Goal: Task Accomplishment & Management: Use online tool/utility

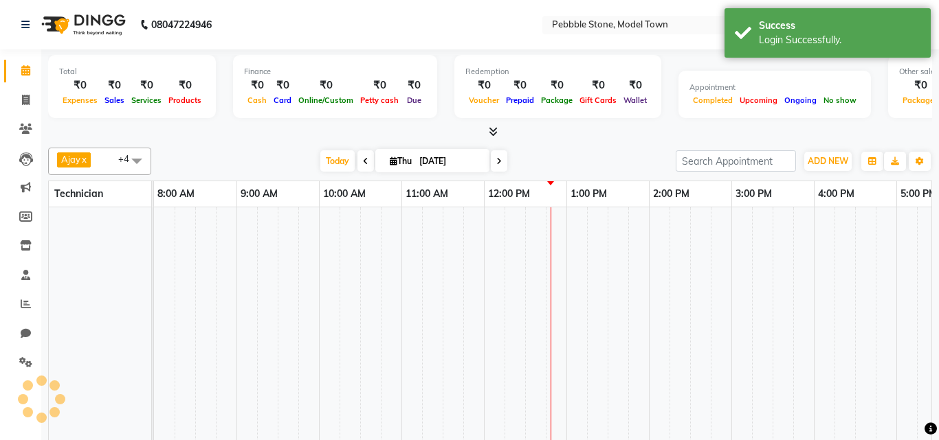
select select "en"
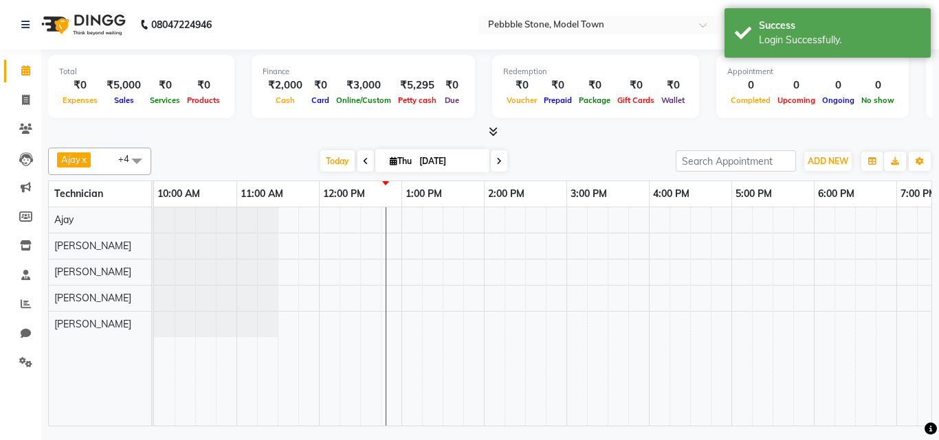
click at [489, 130] on icon at bounding box center [493, 131] width 9 height 10
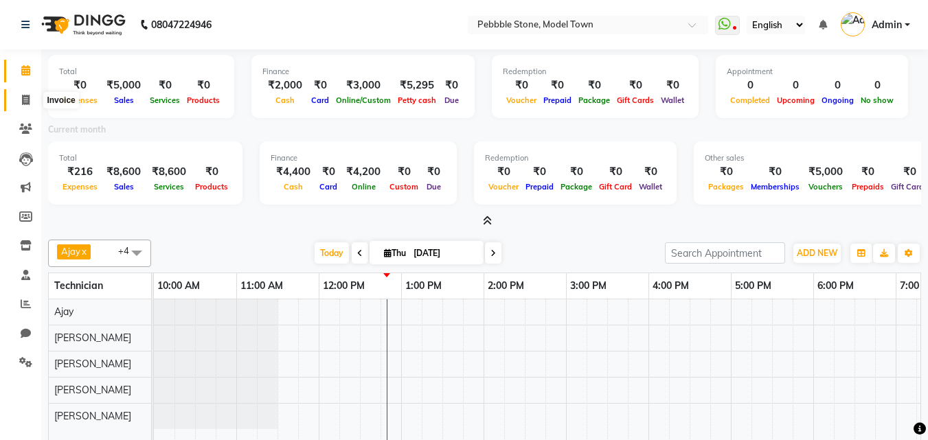
click at [27, 100] on icon at bounding box center [26, 100] width 8 height 10
select select "service"
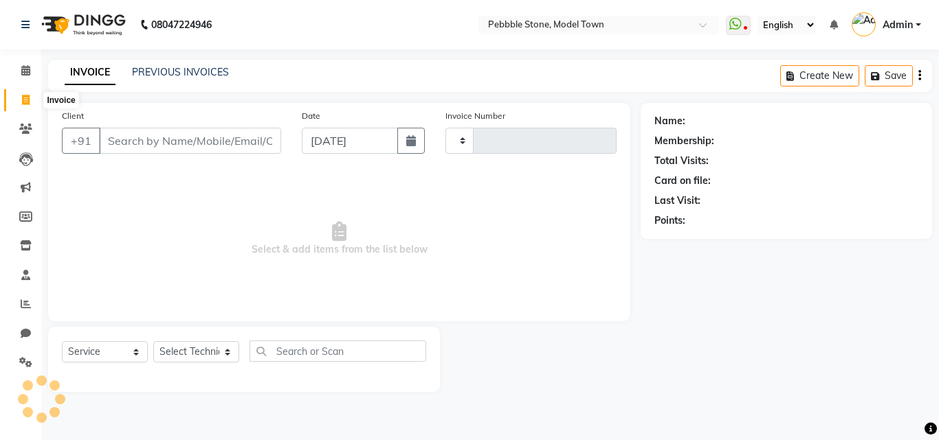
type input "0179"
select select "8684"
click at [184, 76] on link "PREVIOUS INVOICES" at bounding box center [180, 72] width 97 height 12
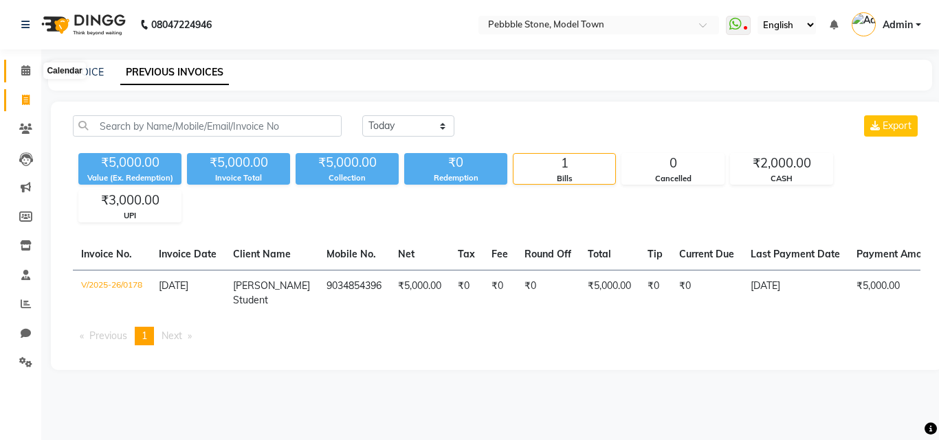
click at [31, 75] on span at bounding box center [26, 71] width 24 height 16
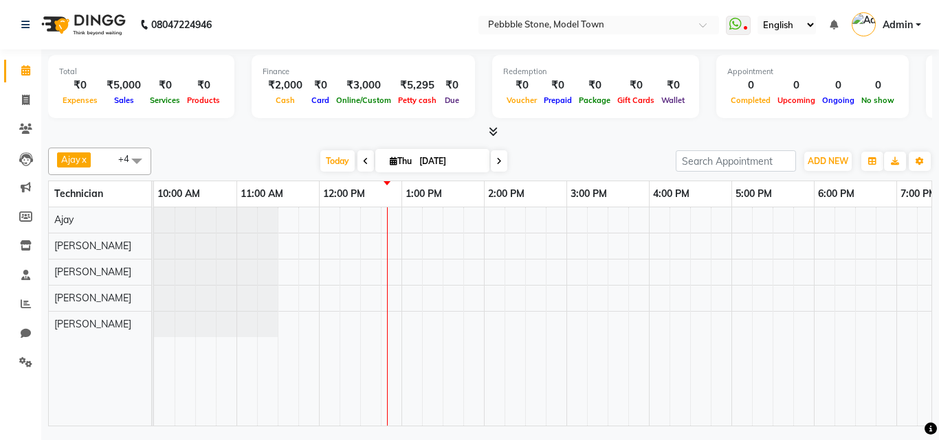
click at [495, 133] on icon at bounding box center [493, 131] width 9 height 10
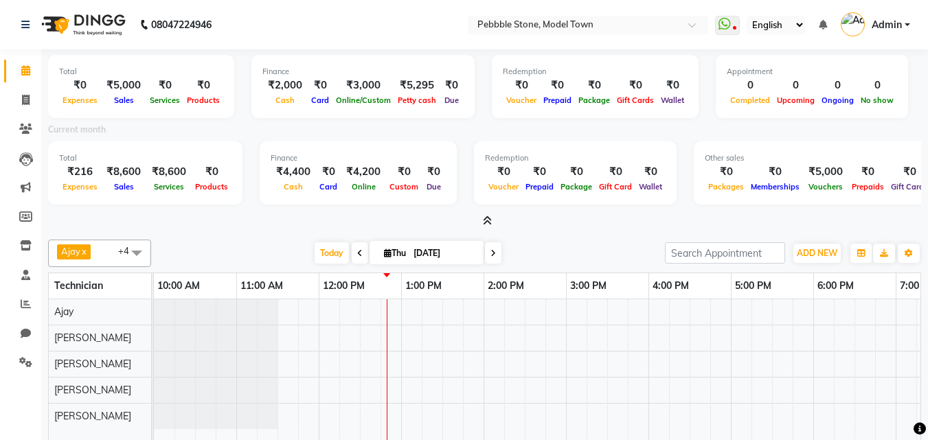
click at [900, 27] on span "Admin" at bounding box center [887, 25] width 30 height 14
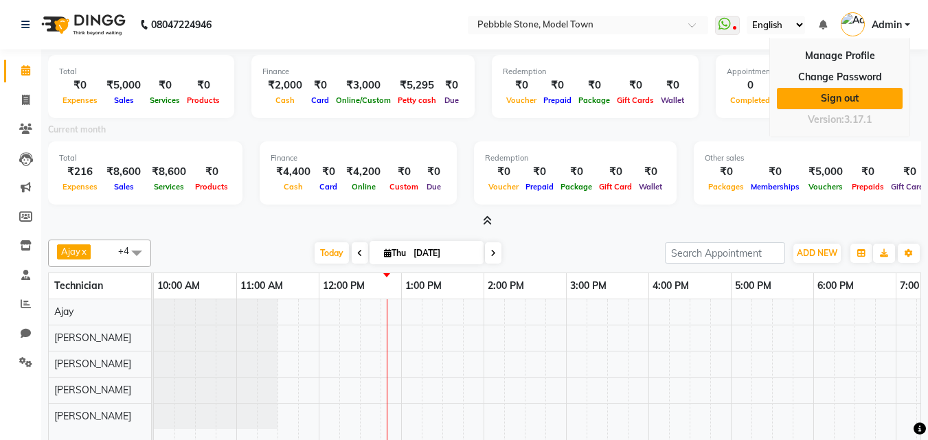
click at [854, 102] on link "Sign out" at bounding box center [840, 98] width 126 height 21
